Goal: Navigation & Orientation: Find specific page/section

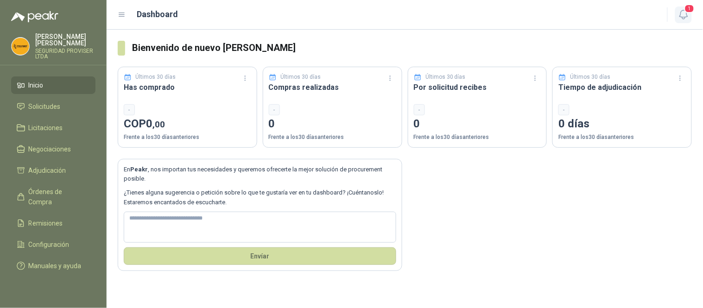
click at [681, 14] on icon "button" at bounding box center [683, 14] width 8 height 9
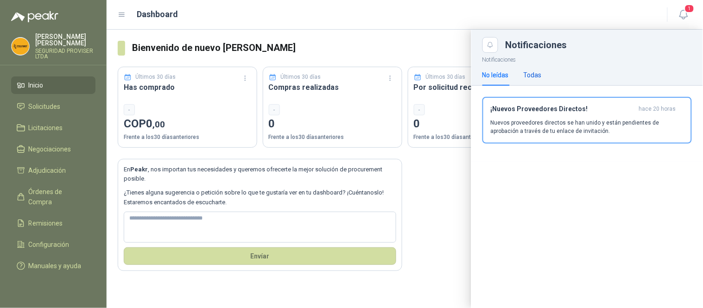
click at [538, 76] on div "Todas" at bounding box center [533, 75] width 18 height 10
click at [502, 77] on div "No leídas" at bounding box center [495, 75] width 26 height 10
click at [640, 11] on div "Dashboard" at bounding box center [387, 14] width 539 height 13
click at [679, 16] on icon "button" at bounding box center [684, 15] width 12 height 12
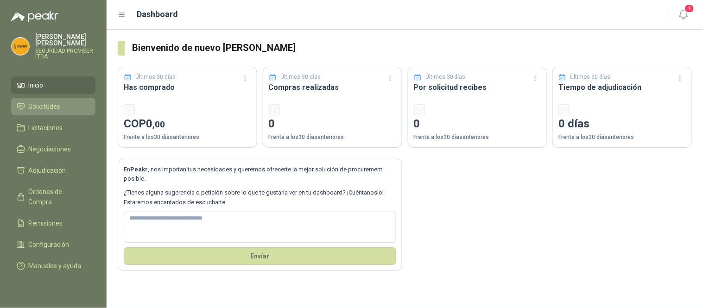
click at [38, 105] on span "Solicitudes" at bounding box center [45, 106] width 32 height 10
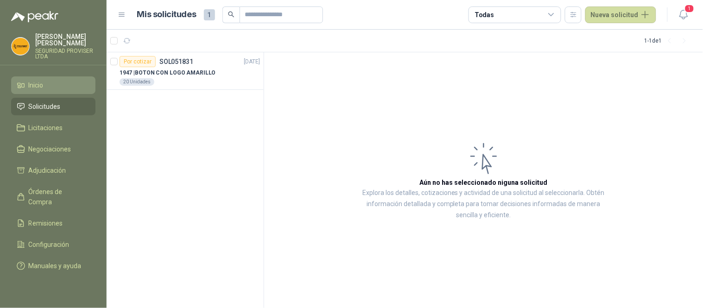
click at [56, 89] on li "Inicio" at bounding box center [53, 85] width 73 height 10
